Goal: Navigation & Orientation: Go to known website

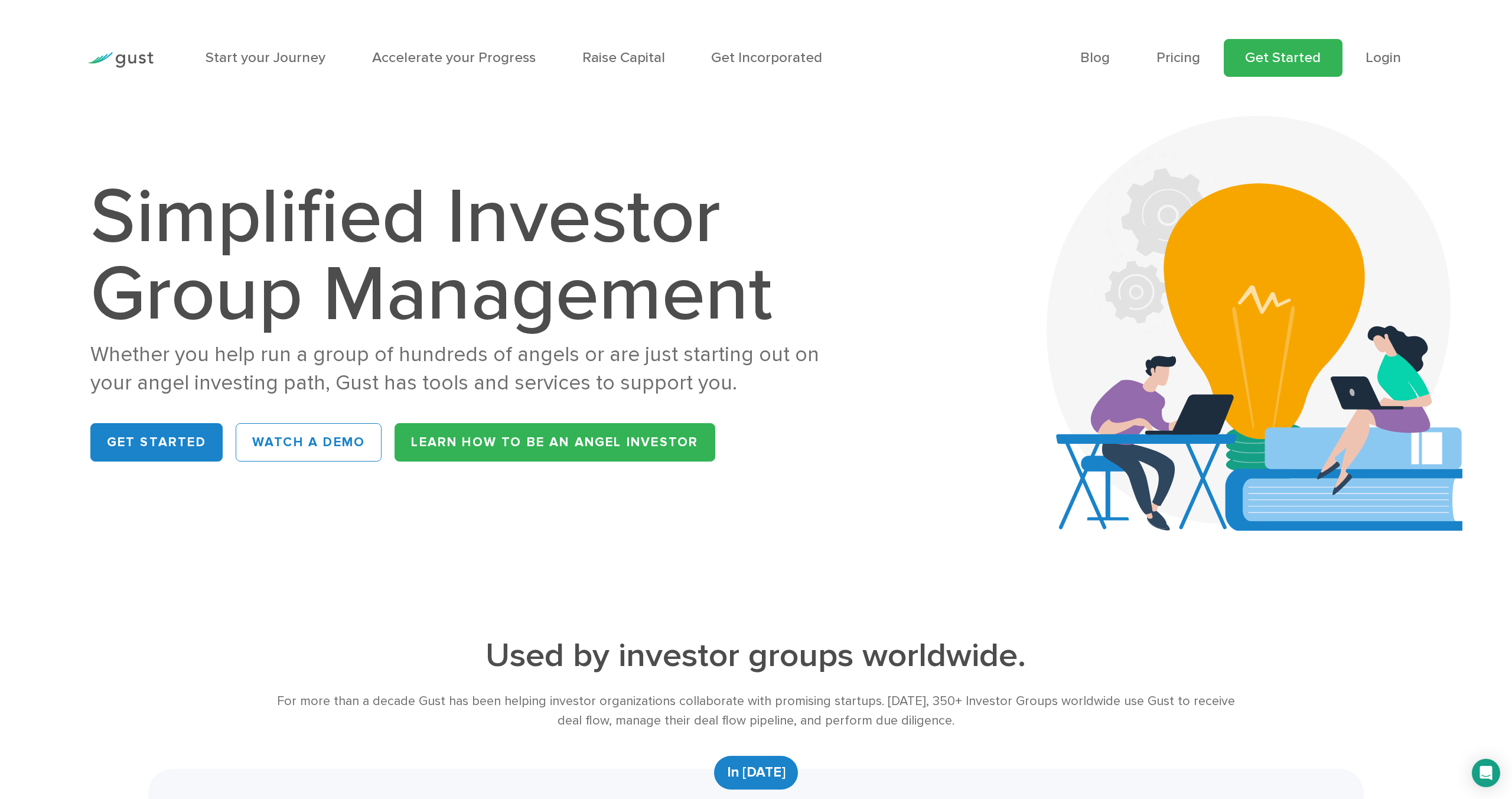
click at [1300, 65] on link "Get Started" at bounding box center [1283, 58] width 119 height 39
